Goal: Find specific page/section: Find specific page/section

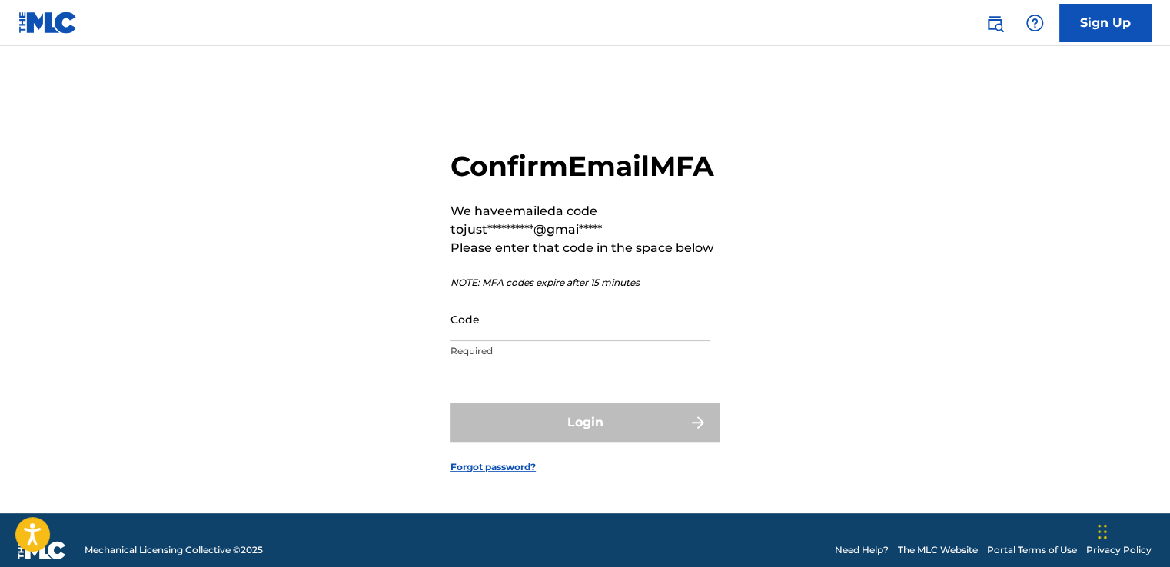
click at [510, 341] on input "Code" at bounding box center [581, 320] width 260 height 44
paste input "495363"
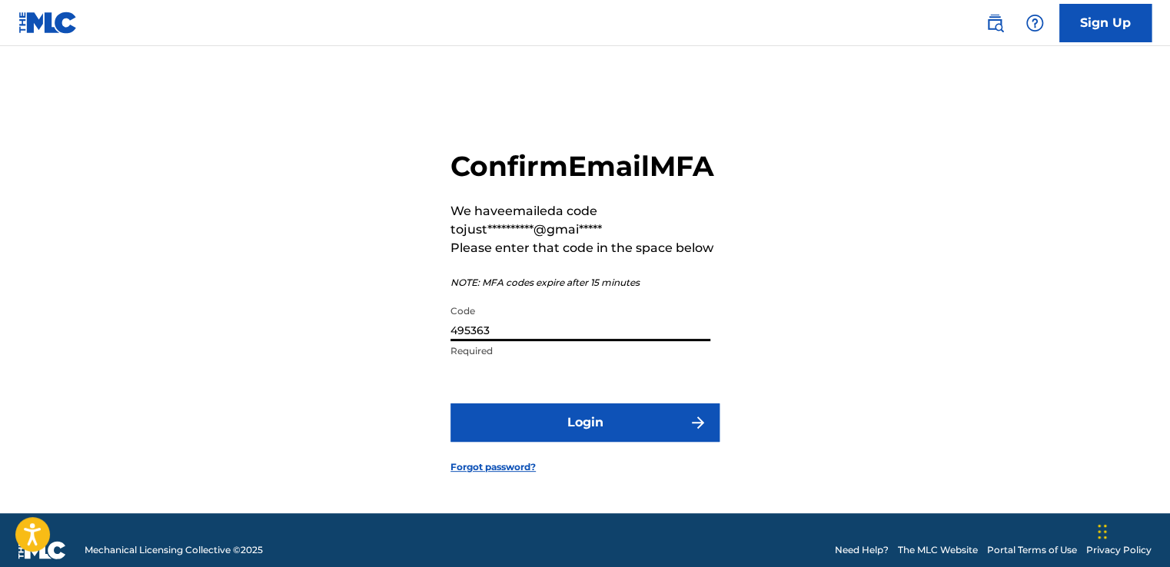
type input "495363"
click at [587, 438] on button "Login" at bounding box center [585, 423] width 269 height 38
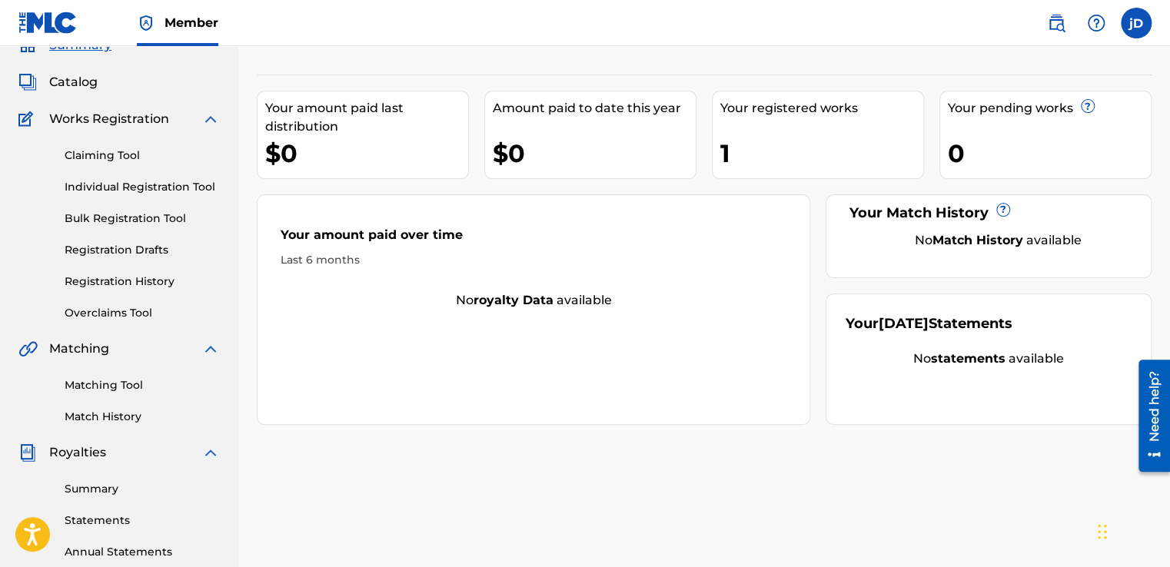
scroll to position [80, 0]
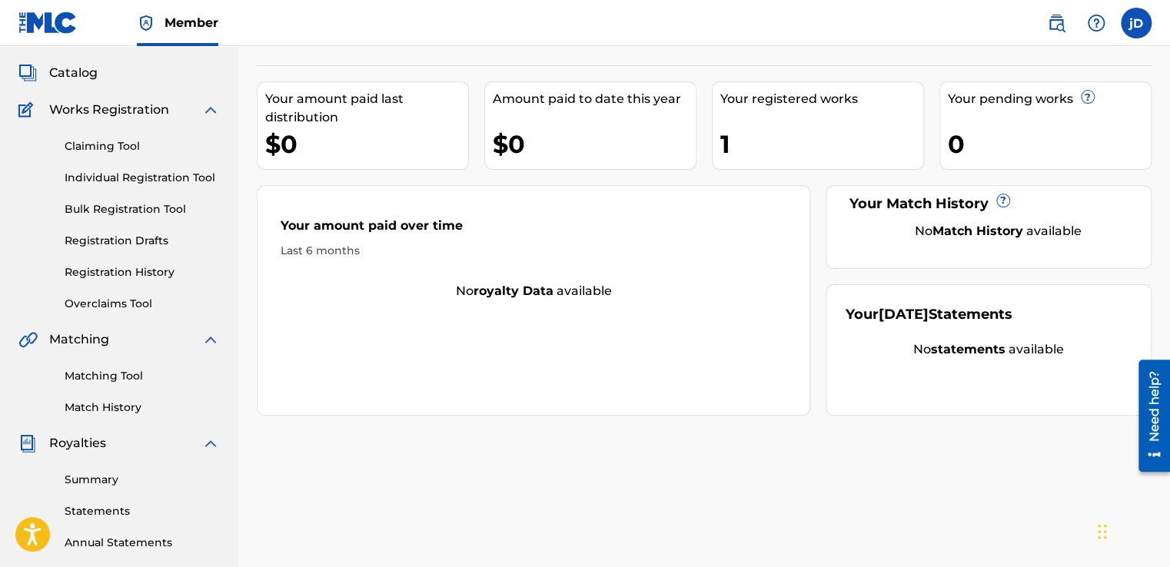
click at [767, 121] on div "Your registered works 1" at bounding box center [818, 125] width 212 height 88
click at [75, 72] on span "Catalog" at bounding box center [73, 73] width 48 height 18
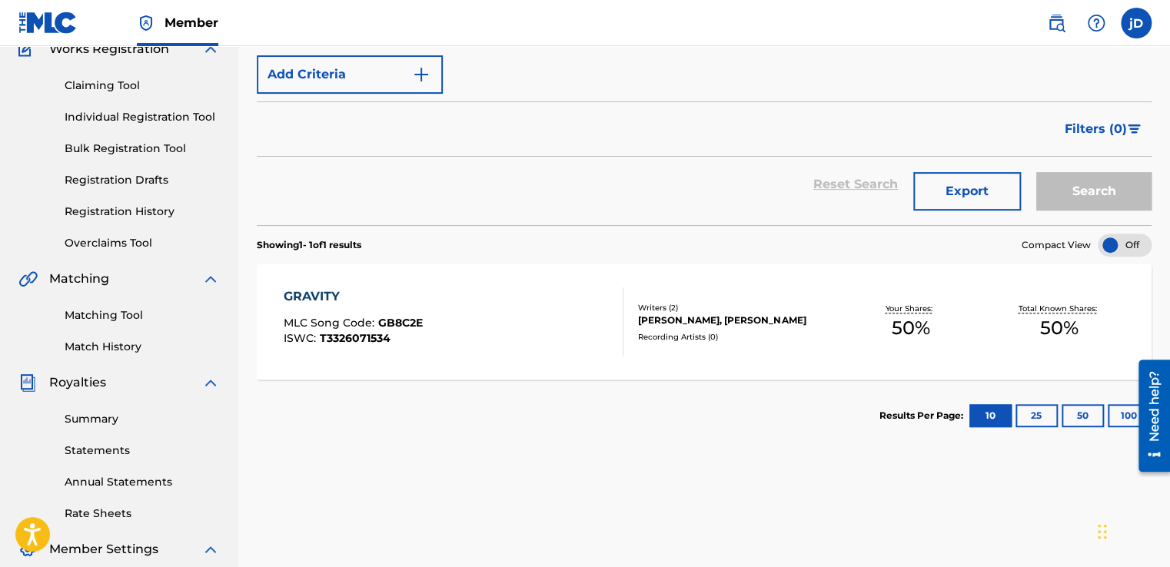
scroll to position [141, 0]
